Goal: Information Seeking & Learning: Learn about a topic

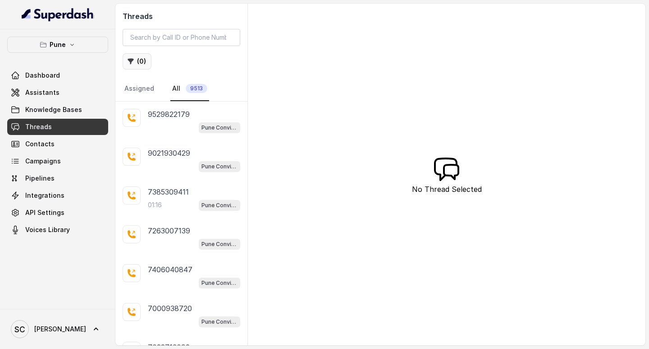
click at [130, 61] on icon "button" at bounding box center [131, 62] width 6 height 6
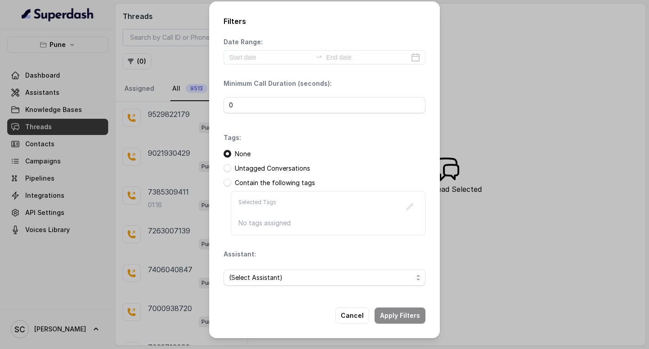
click at [174, 61] on div "Filters Date Range: Minimum Call Duration (seconds): 0 Tags: None Untagged Conv…" at bounding box center [324, 174] width 649 height 349
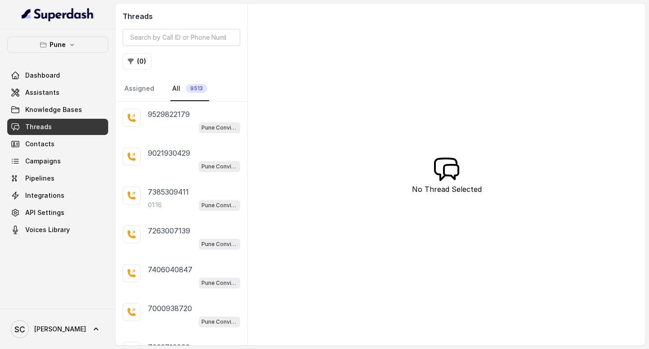
click at [69, 128] on link "Threads" at bounding box center [57, 127] width 101 height 16
click at [133, 64] on icon "button" at bounding box center [130, 61] width 7 height 7
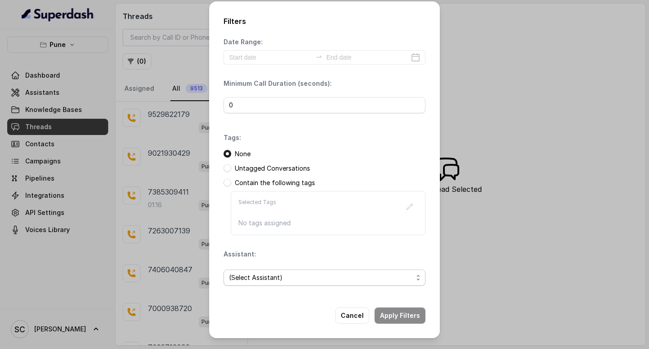
click at [279, 273] on span "(Select Assistant)" at bounding box center [321, 277] width 184 height 11
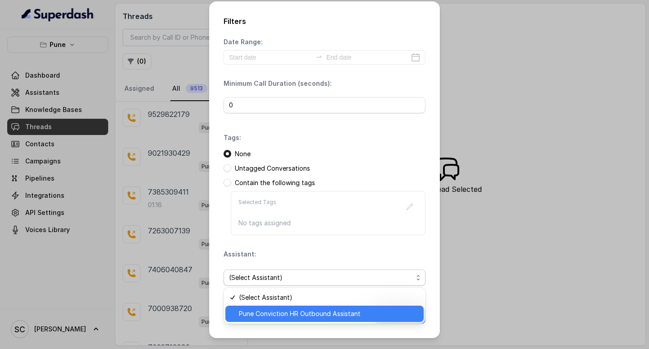
click at [300, 314] on span "Pune Conviction HR Outbound Assistant" at bounding box center [328, 313] width 179 height 11
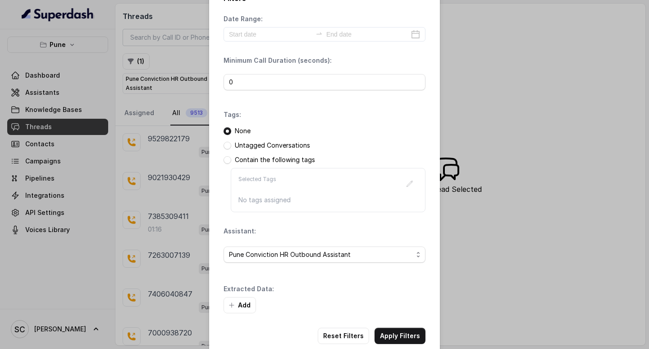
scroll to position [38, 0]
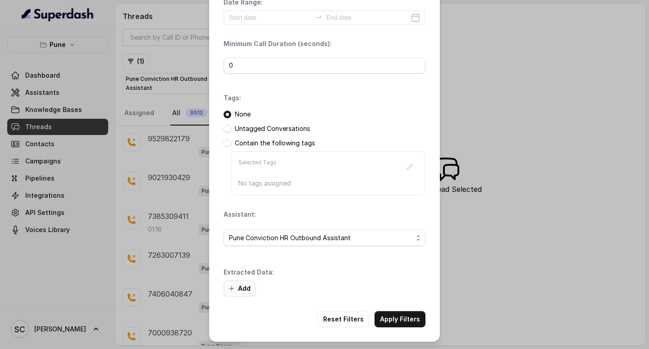
click at [235, 284] on button "Add" at bounding box center [240, 288] width 32 height 16
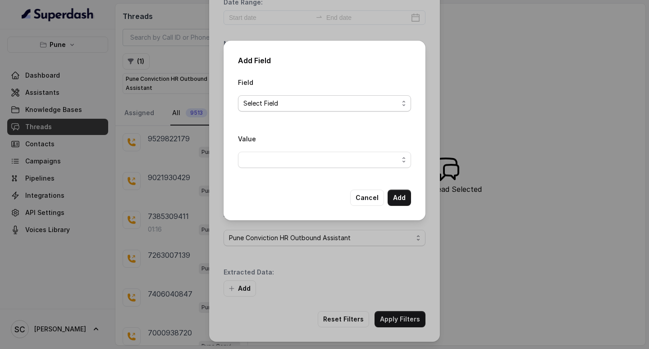
click at [317, 100] on span "Select Field" at bounding box center [320, 103] width 155 height 11
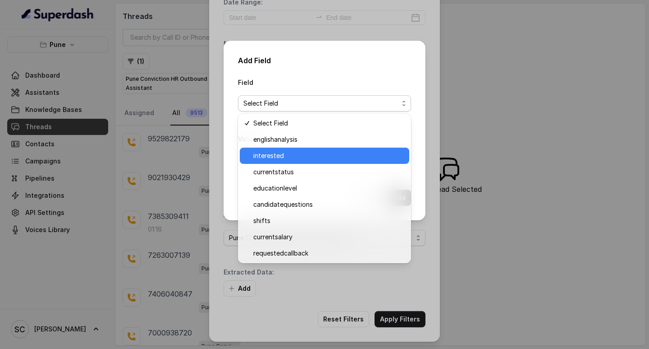
click at [292, 159] on span "interested" at bounding box center [328, 155] width 151 height 11
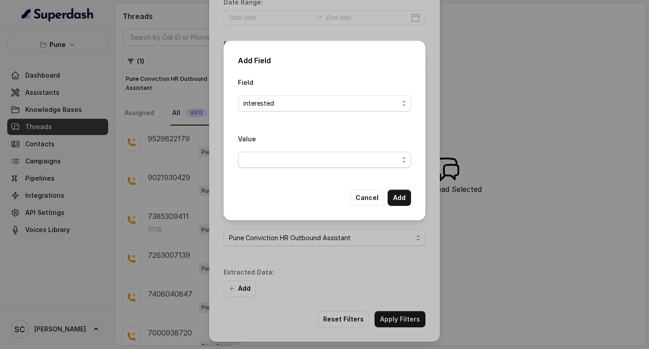
click at [303, 155] on span "button" at bounding box center [324, 159] width 173 height 16
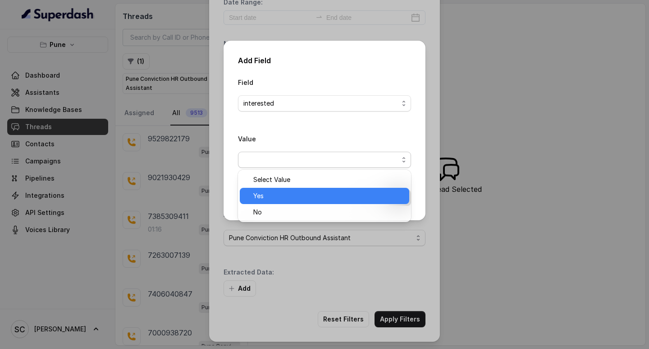
click at [302, 191] on span "Yes" at bounding box center [328, 195] width 151 height 11
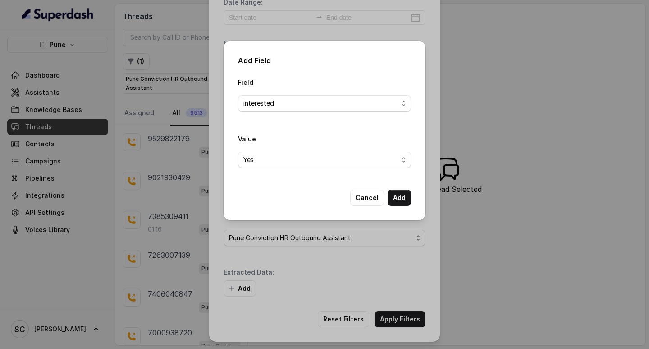
click at [398, 318] on div "Add Field Field interested Value Yes Cancel Add" at bounding box center [324, 174] width 649 height 349
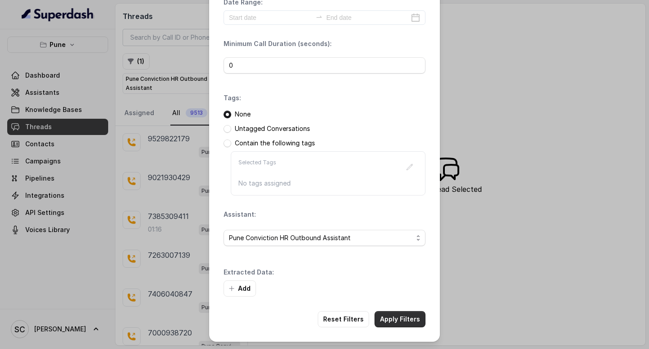
click at [398, 318] on button "Apply Filters" at bounding box center [400, 319] width 51 height 16
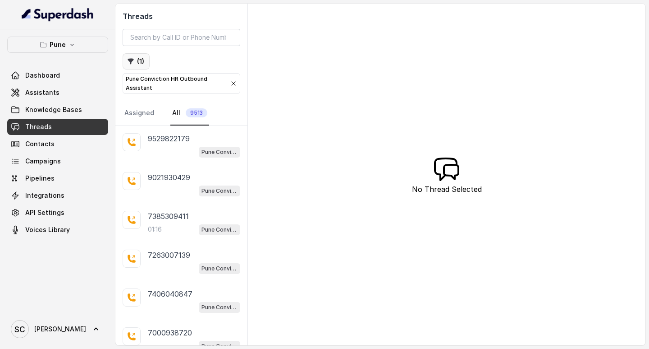
click at [142, 60] on button "( 1 )" at bounding box center [136, 61] width 27 height 16
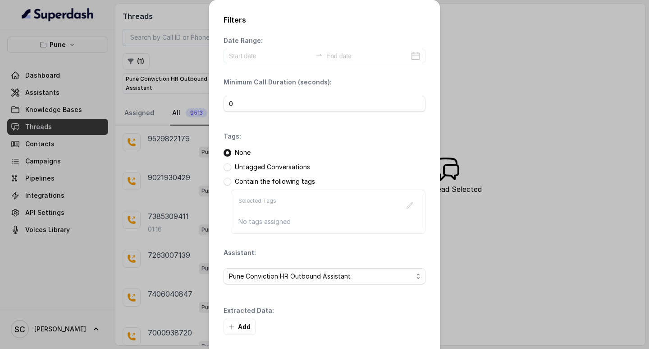
scroll to position [38, 0]
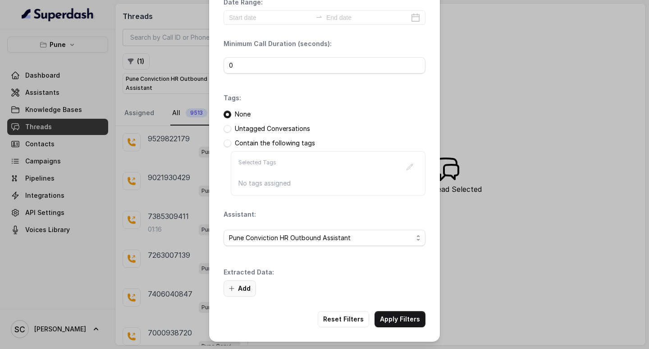
click at [238, 283] on button "Add" at bounding box center [240, 288] width 32 height 16
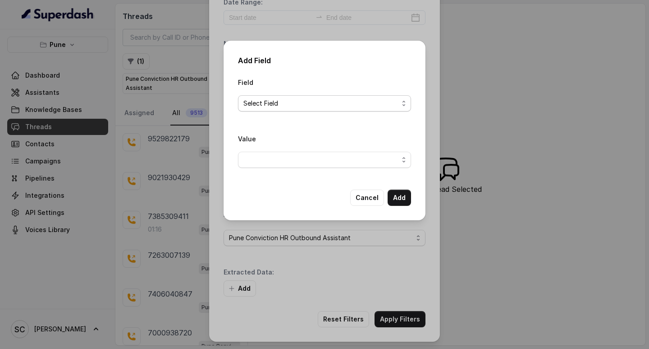
click at [273, 98] on span "Select Field" at bounding box center [320, 103] width 155 height 11
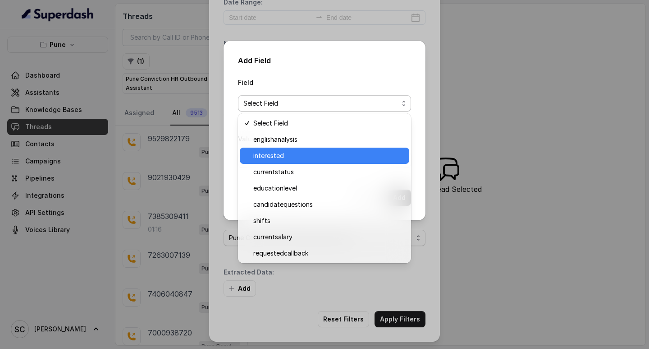
click at [267, 158] on span "interested" at bounding box center [328, 155] width 151 height 11
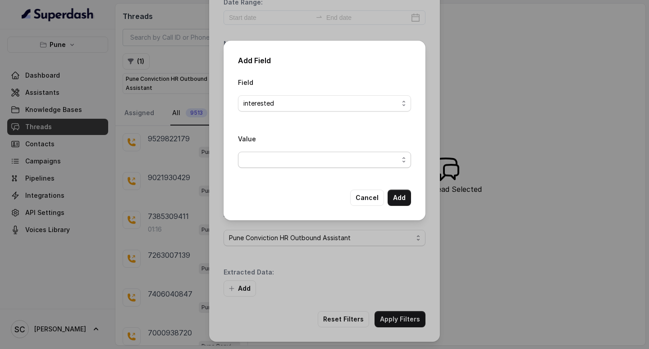
click at [267, 158] on span "button" at bounding box center [324, 159] width 173 height 16
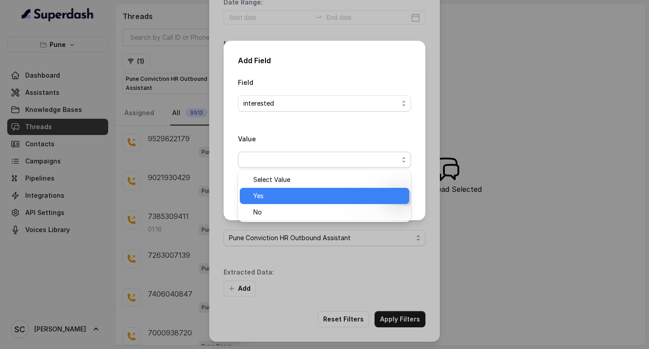
click at [266, 197] on span "Yes" at bounding box center [328, 195] width 151 height 11
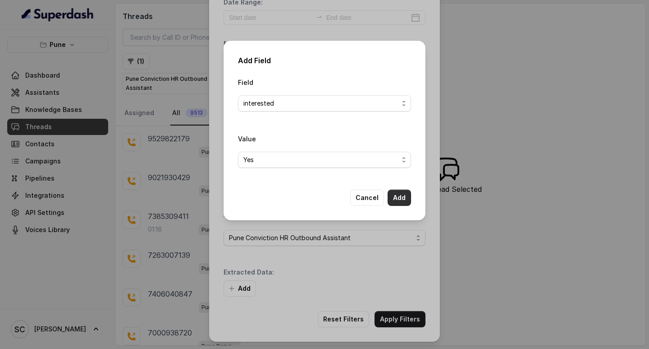
click at [396, 198] on button "Add" at bounding box center [399, 197] width 23 height 16
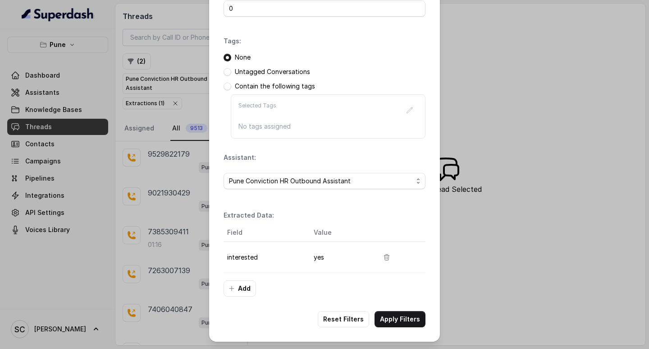
scroll to position [0, 0]
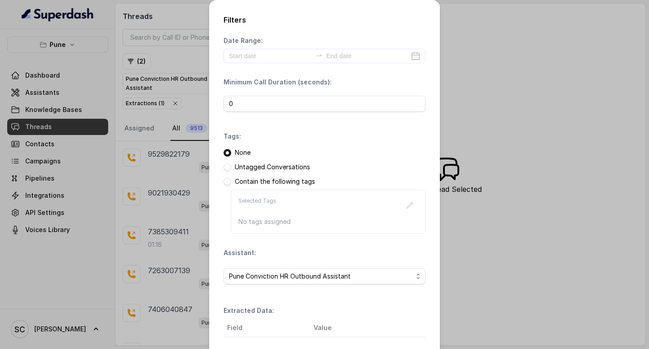
click at [147, 95] on div "Filters Date Range: Minimum Call Duration (seconds): 0 Tags: None Untagged Conv…" at bounding box center [324, 174] width 649 height 349
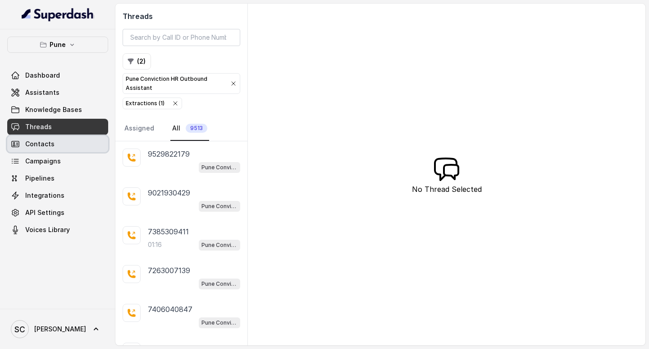
click at [49, 133] on link "Threads" at bounding box center [57, 127] width 101 height 16
click at [44, 142] on span "Contacts" at bounding box center [39, 143] width 29 height 9
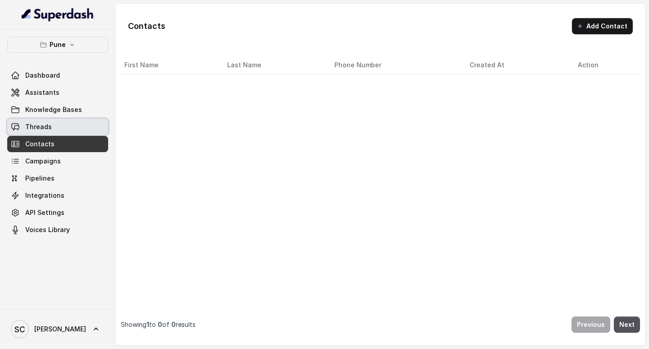
click at [52, 129] on link "Threads" at bounding box center [57, 127] width 101 height 16
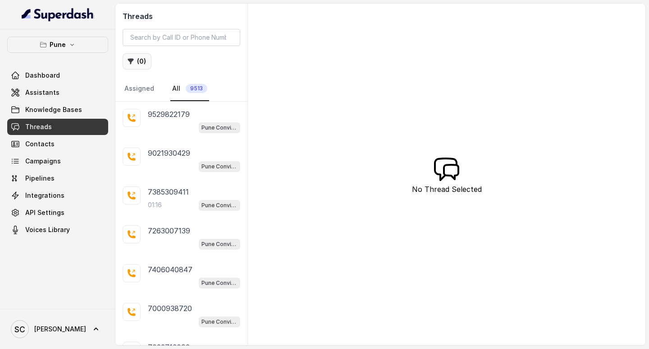
click at [138, 60] on button "( 0 )" at bounding box center [137, 61] width 29 height 16
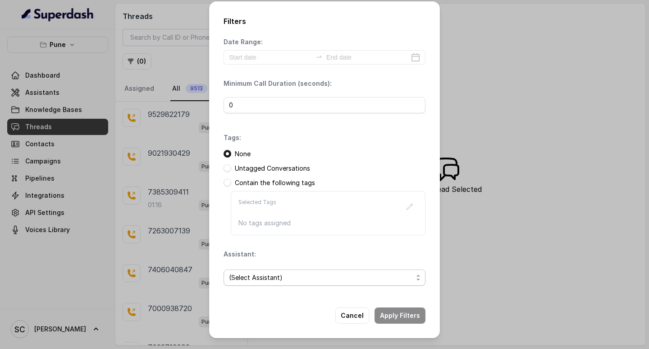
click at [258, 279] on span "(Select Assistant)" at bounding box center [321, 277] width 184 height 11
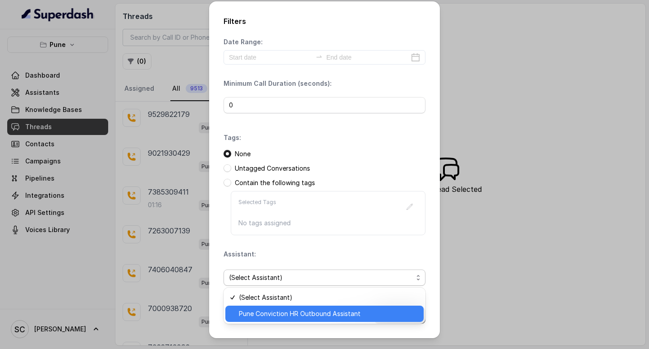
click at [270, 313] on span "Pune Conviction HR Outbound Assistant" at bounding box center [328, 313] width 179 height 11
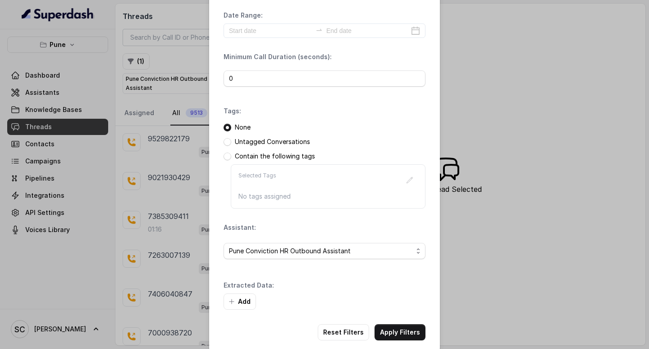
scroll to position [38, 0]
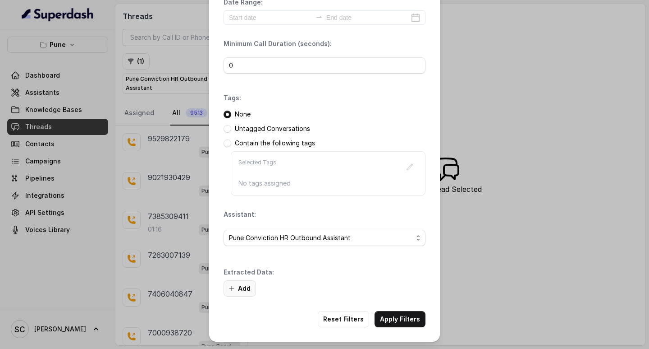
click at [228, 287] on icon "button" at bounding box center [231, 287] width 7 height 7
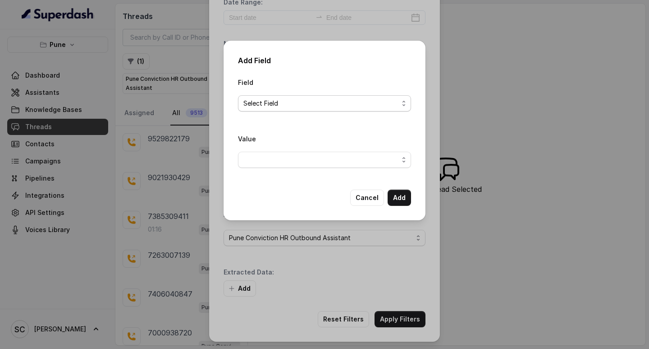
click at [306, 100] on span "Select Field" at bounding box center [320, 103] width 155 height 11
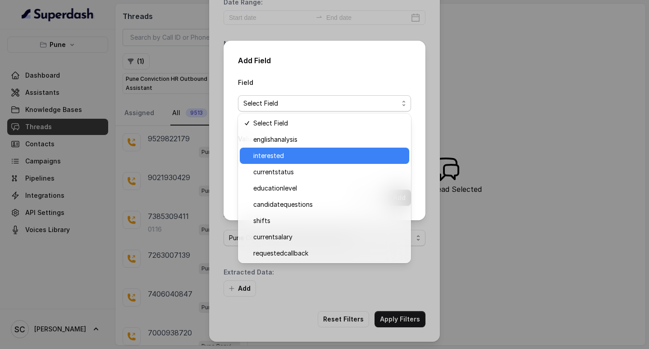
click at [296, 151] on span "interested" at bounding box center [328, 155] width 151 height 11
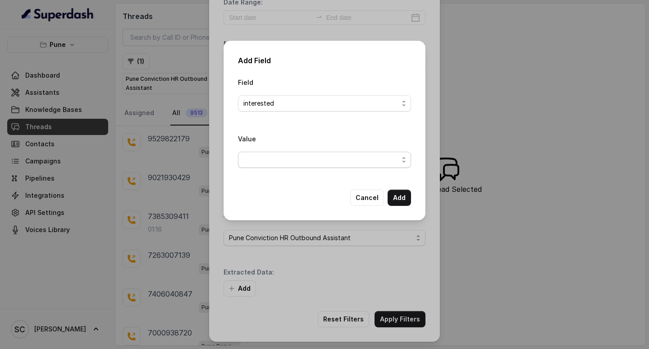
click at [297, 152] on span "button" at bounding box center [324, 159] width 173 height 16
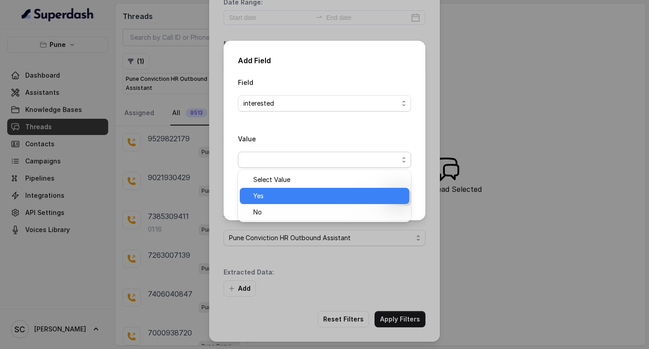
click at [288, 195] on span "Yes" at bounding box center [328, 195] width 151 height 11
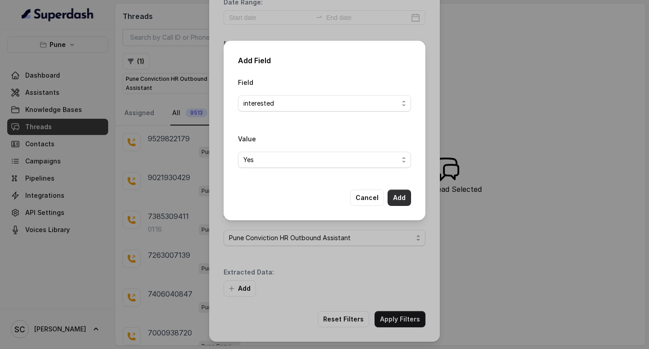
click at [406, 195] on button "Add" at bounding box center [399, 197] width 23 height 16
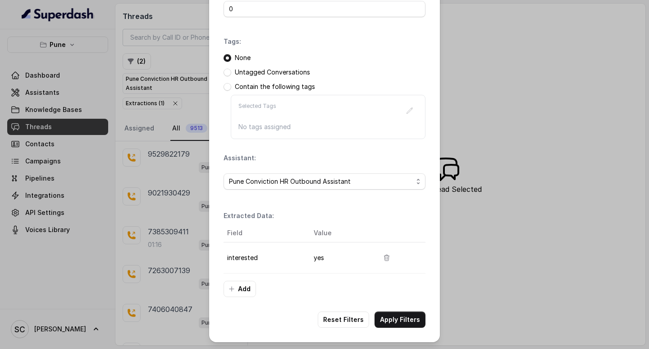
scroll to position [95, 0]
click at [390, 318] on button "Apply Filters" at bounding box center [400, 319] width 51 height 16
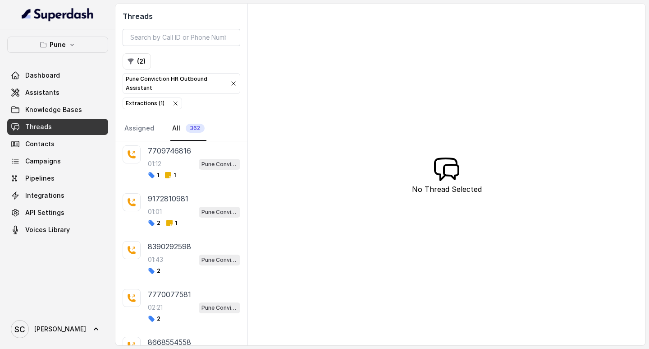
scroll to position [1733, 0]
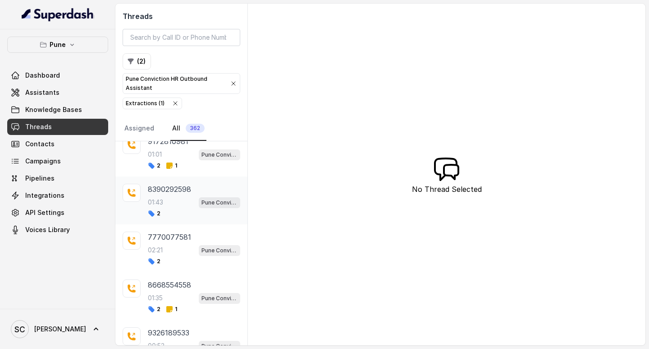
click at [177, 200] on div "01:43 Pune Conviction HR Outbound Assistant" at bounding box center [194, 202] width 92 height 12
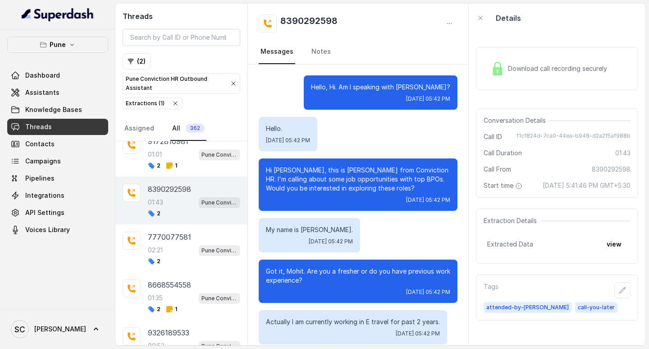
scroll to position [843, 0]
